Goal: Transaction & Acquisition: Obtain resource

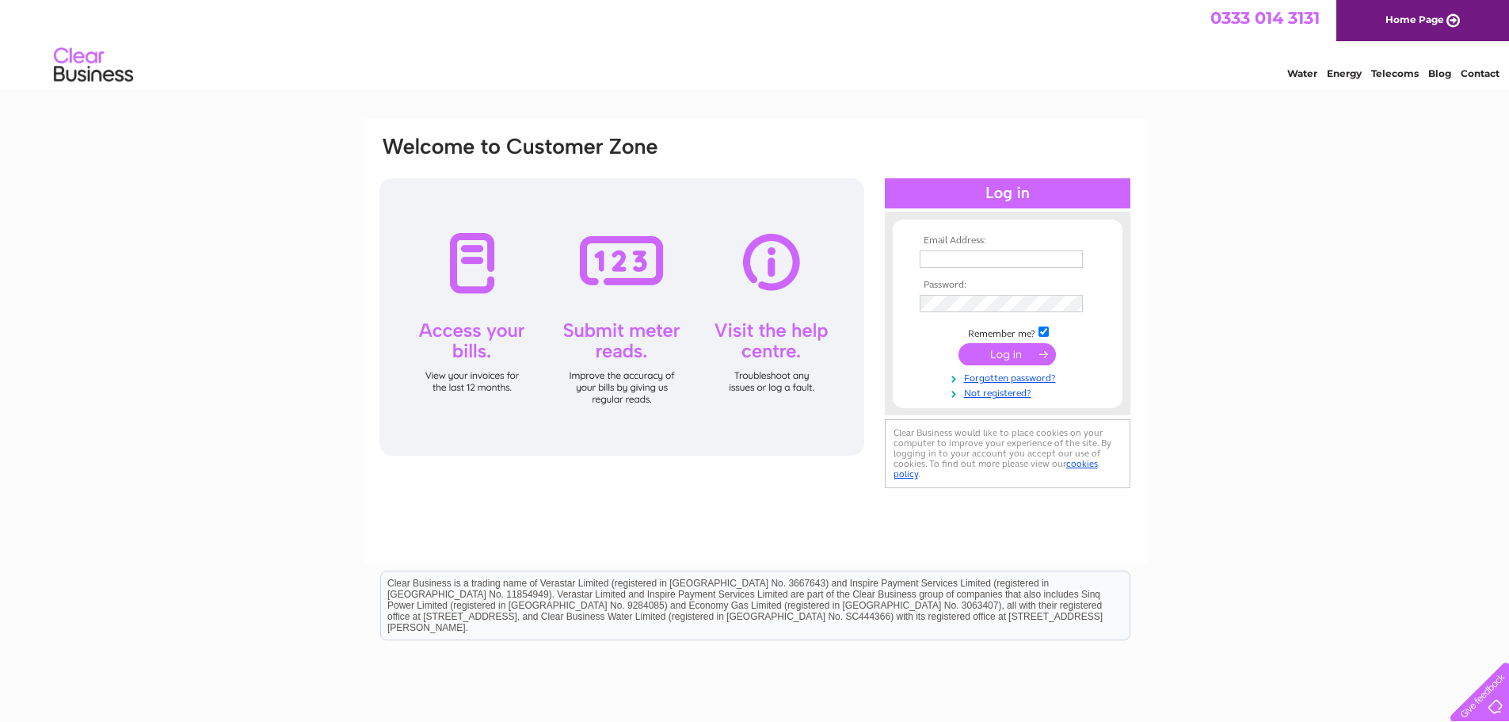
type input "lcunningham@buccleuch.com"
click at [1032, 349] on input "submit" at bounding box center [1007, 354] width 97 height 22
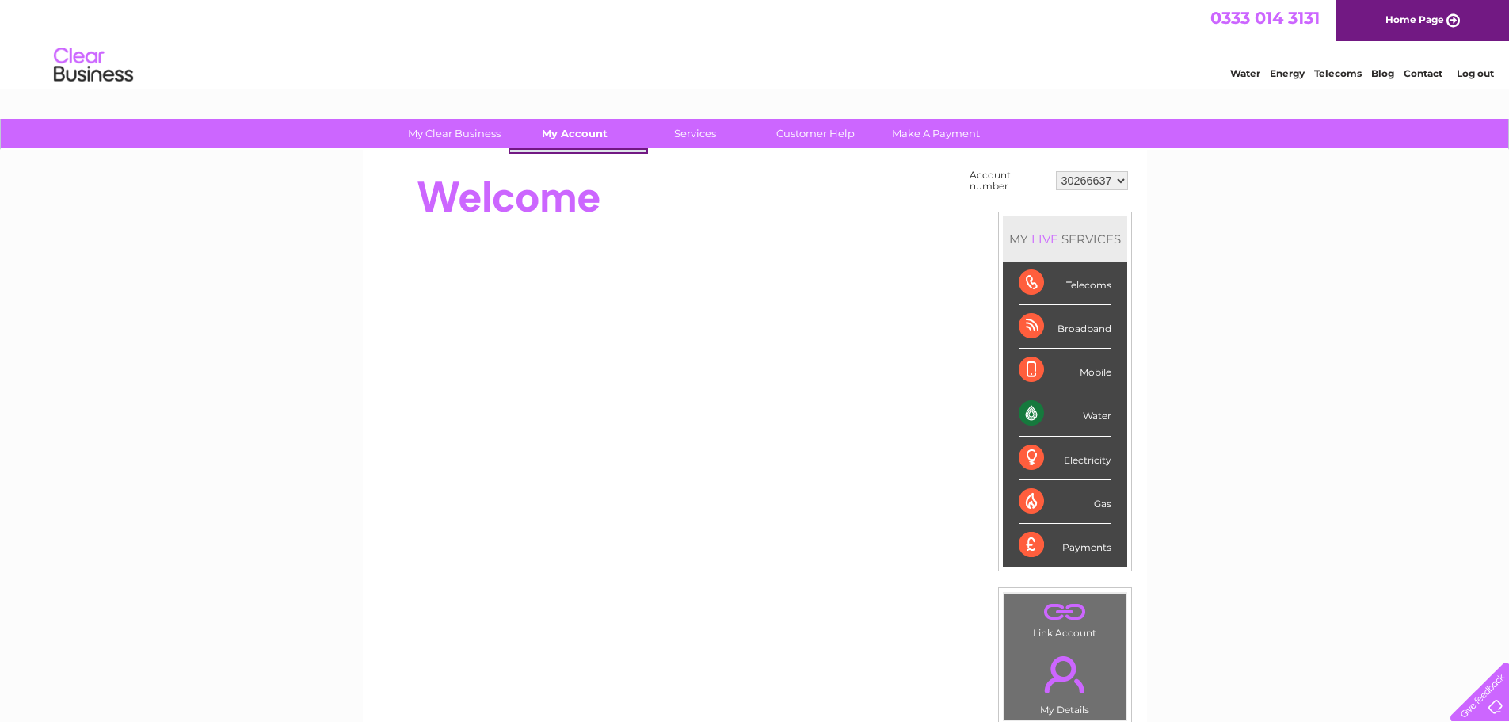
click at [551, 127] on link "My Account" at bounding box center [575, 133] width 131 height 29
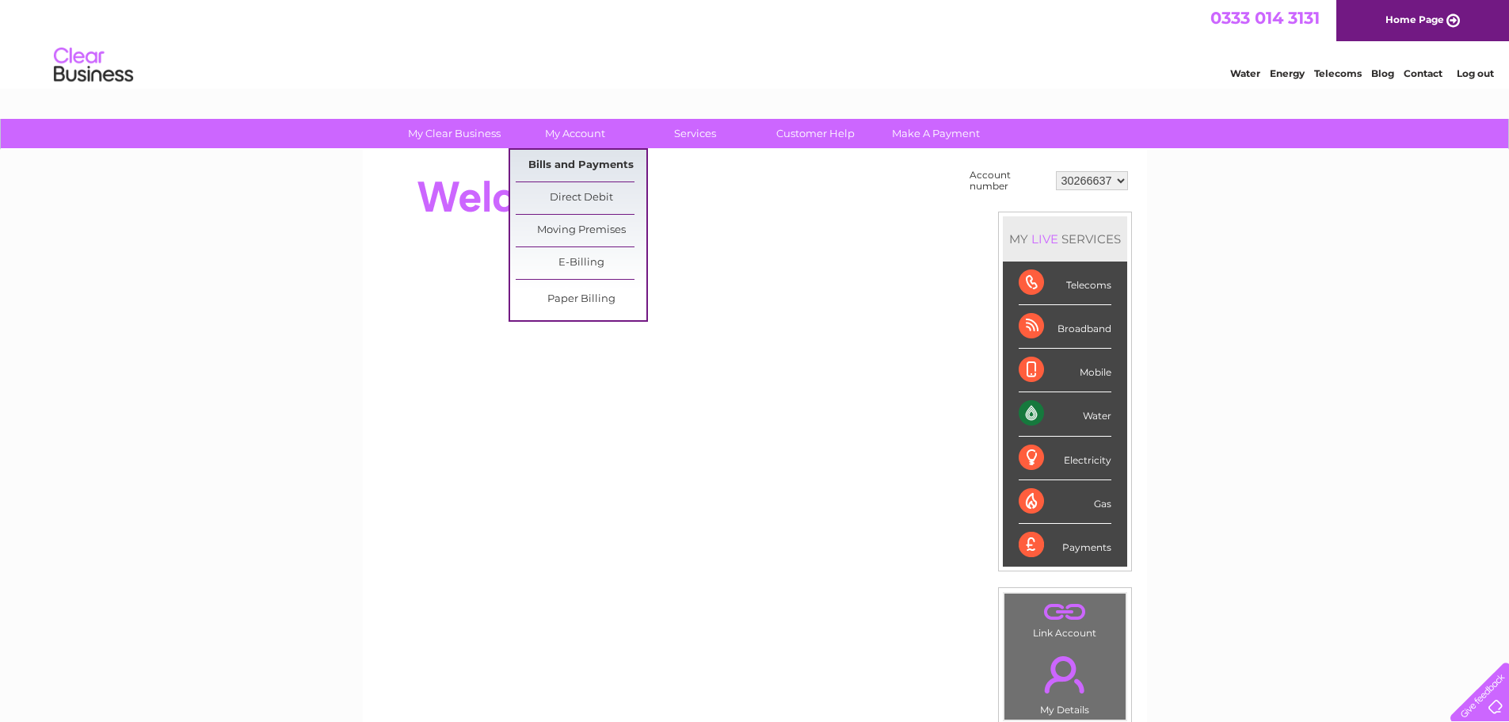
click at [578, 176] on link "Bills and Payments" at bounding box center [581, 166] width 131 height 32
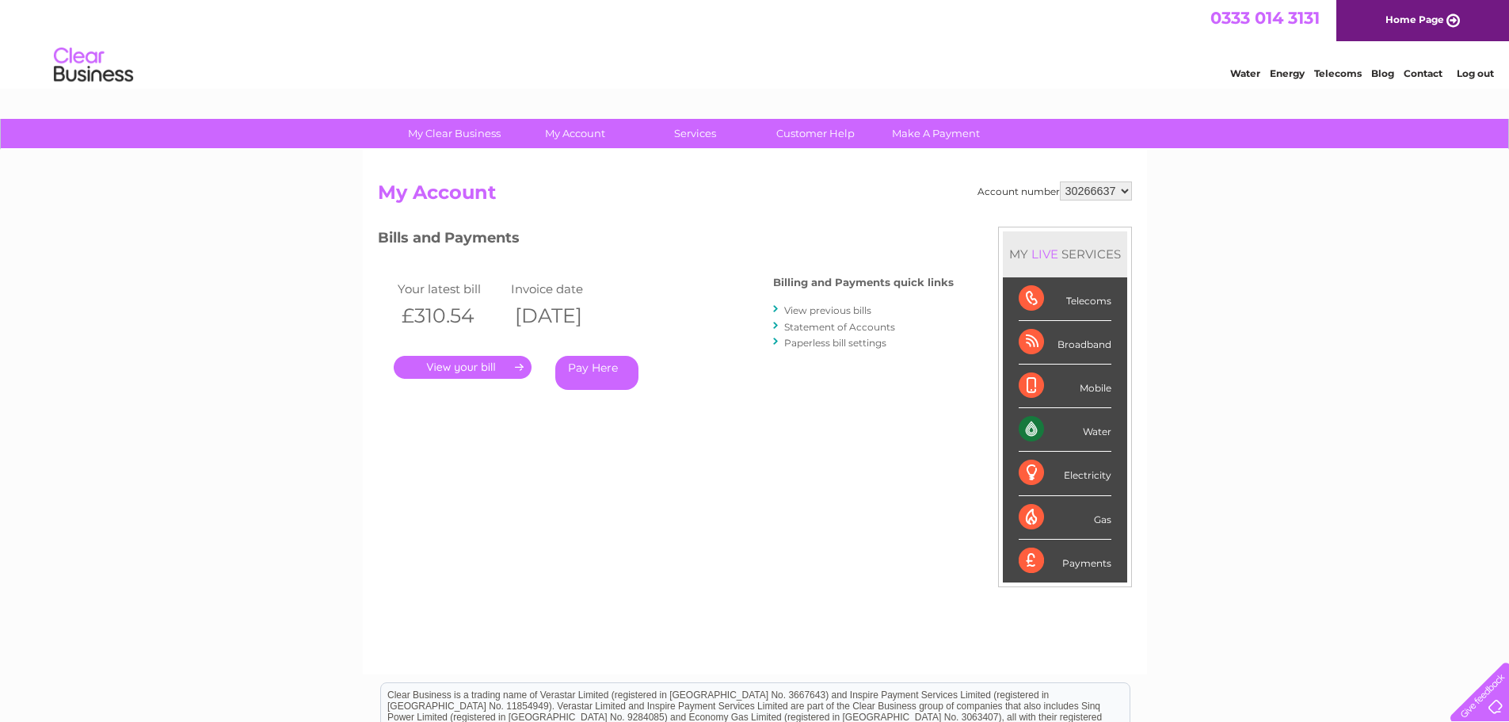
click at [456, 370] on link "." at bounding box center [463, 367] width 138 height 23
click at [811, 304] on link "View previous bills" at bounding box center [827, 310] width 87 height 12
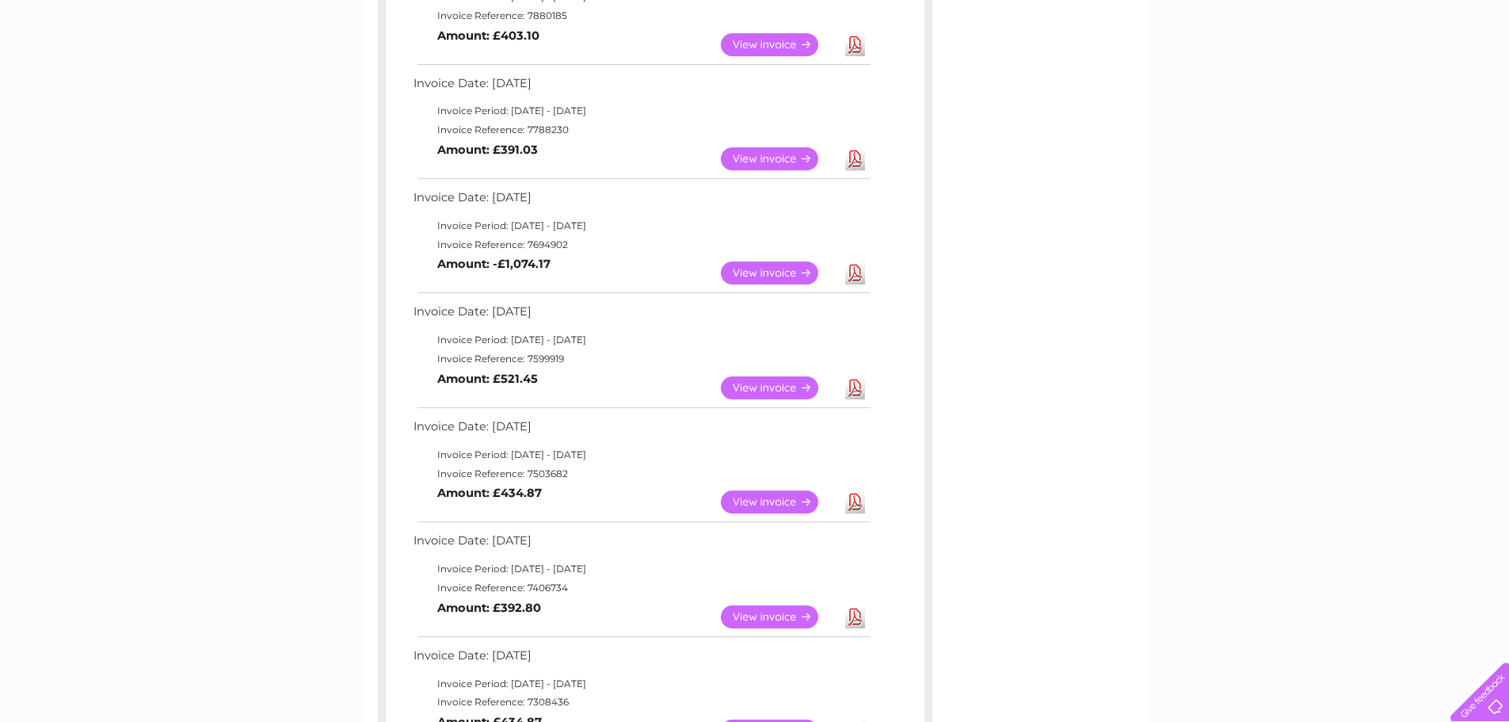
scroll to position [713, 0]
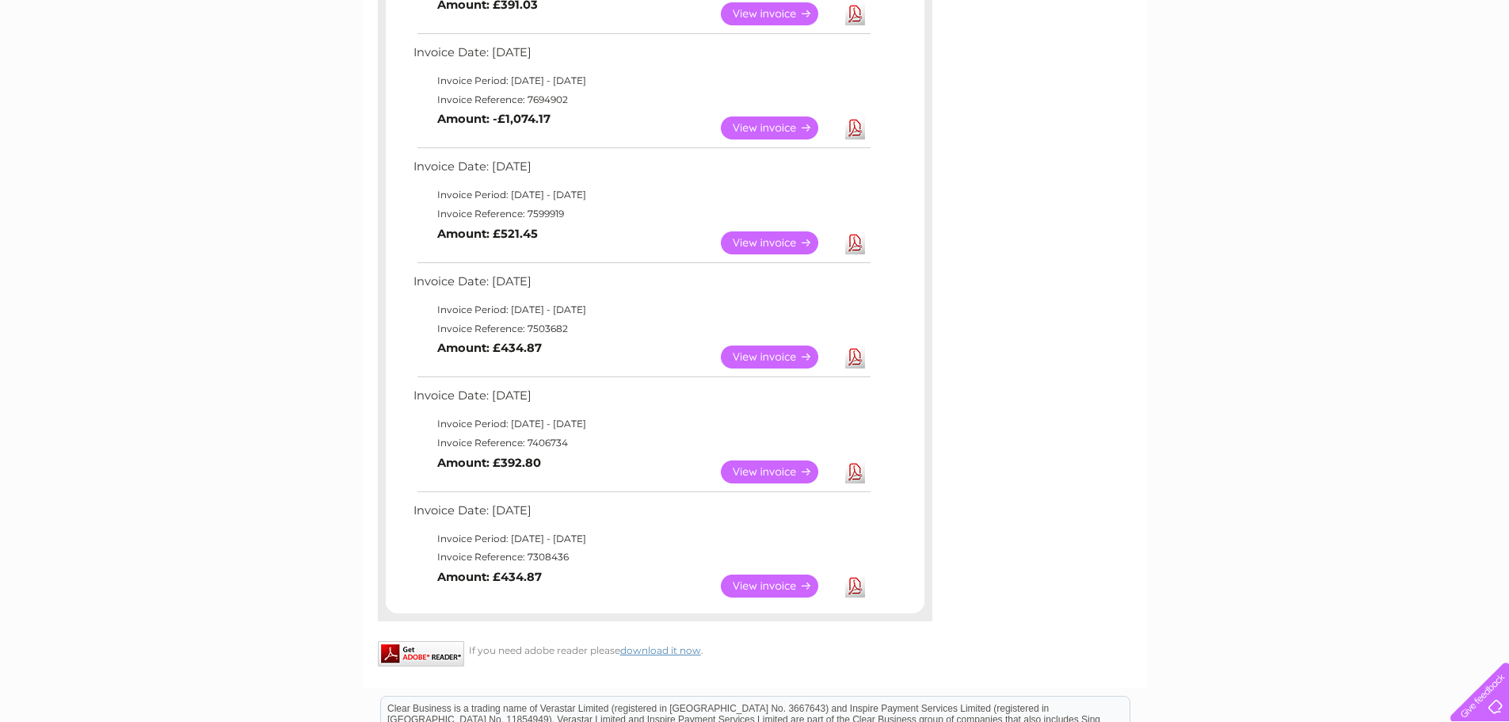
click at [855, 243] on link "Download" at bounding box center [855, 242] width 20 height 23
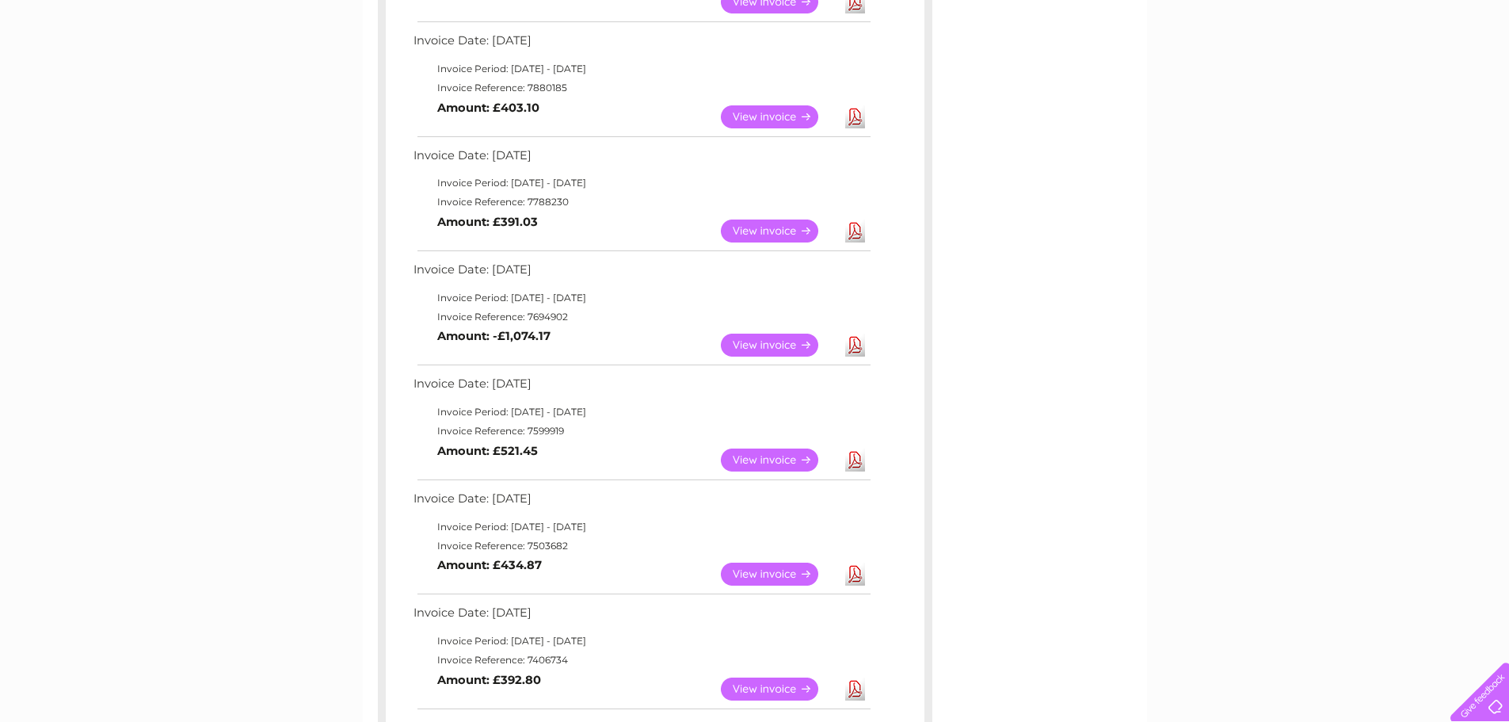
scroll to position [475, 0]
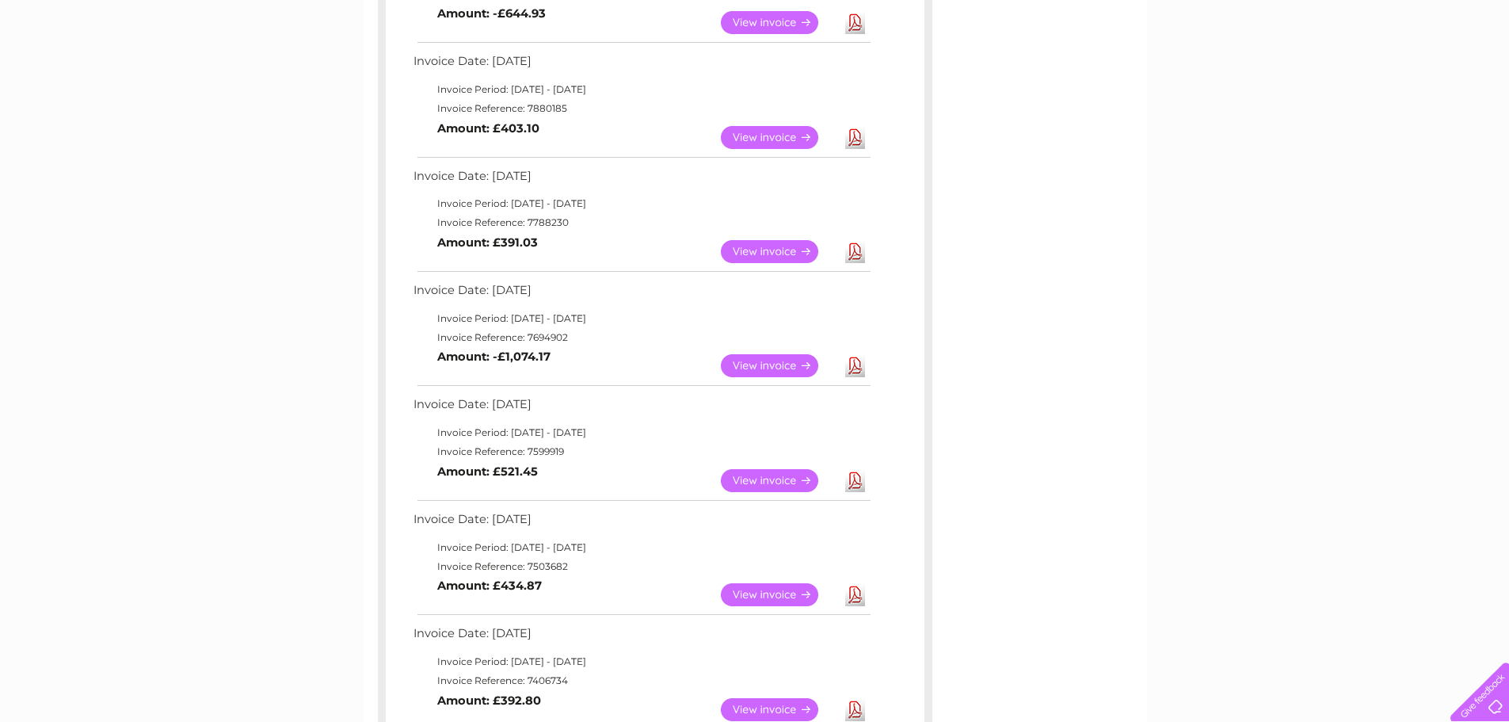
click at [853, 250] on link "Download" at bounding box center [855, 251] width 20 height 23
click at [856, 139] on link "Download" at bounding box center [855, 137] width 20 height 23
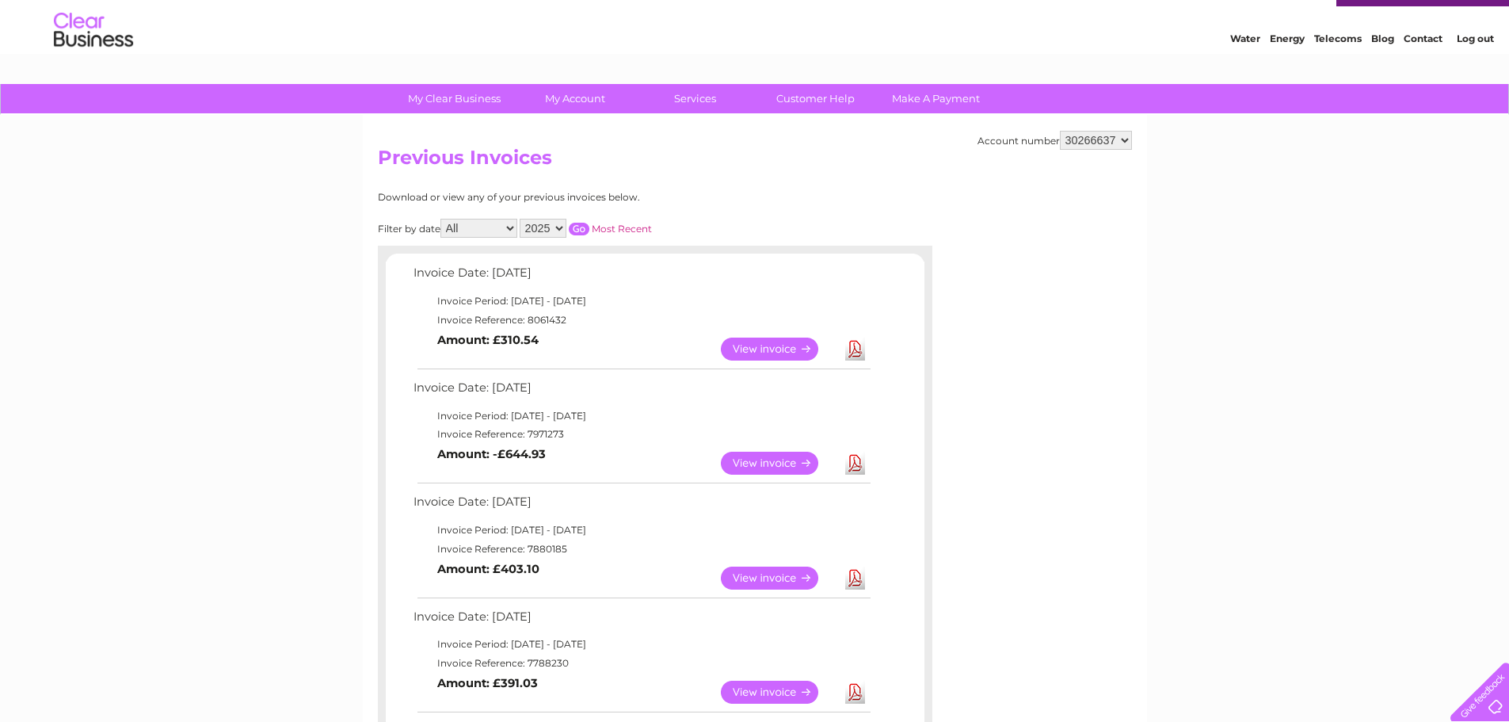
scroll to position [0, 0]
